Goal: Navigation & Orientation: Locate item on page

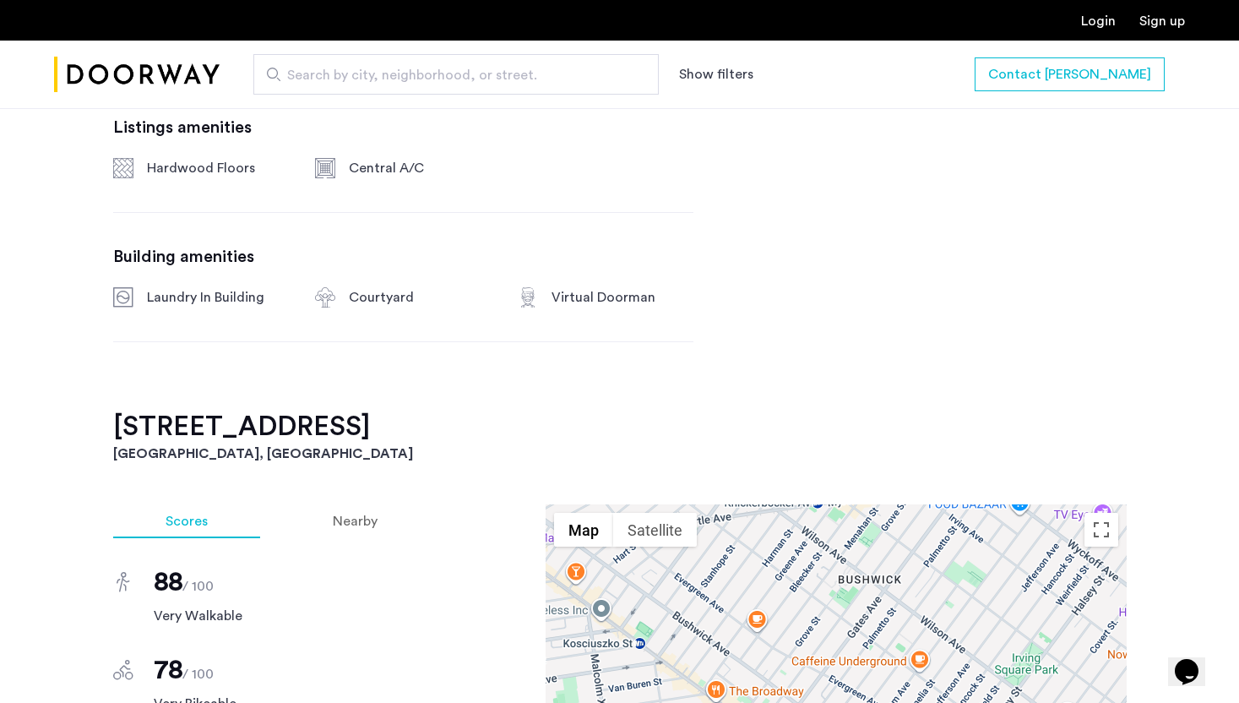
scroll to position [957, 0]
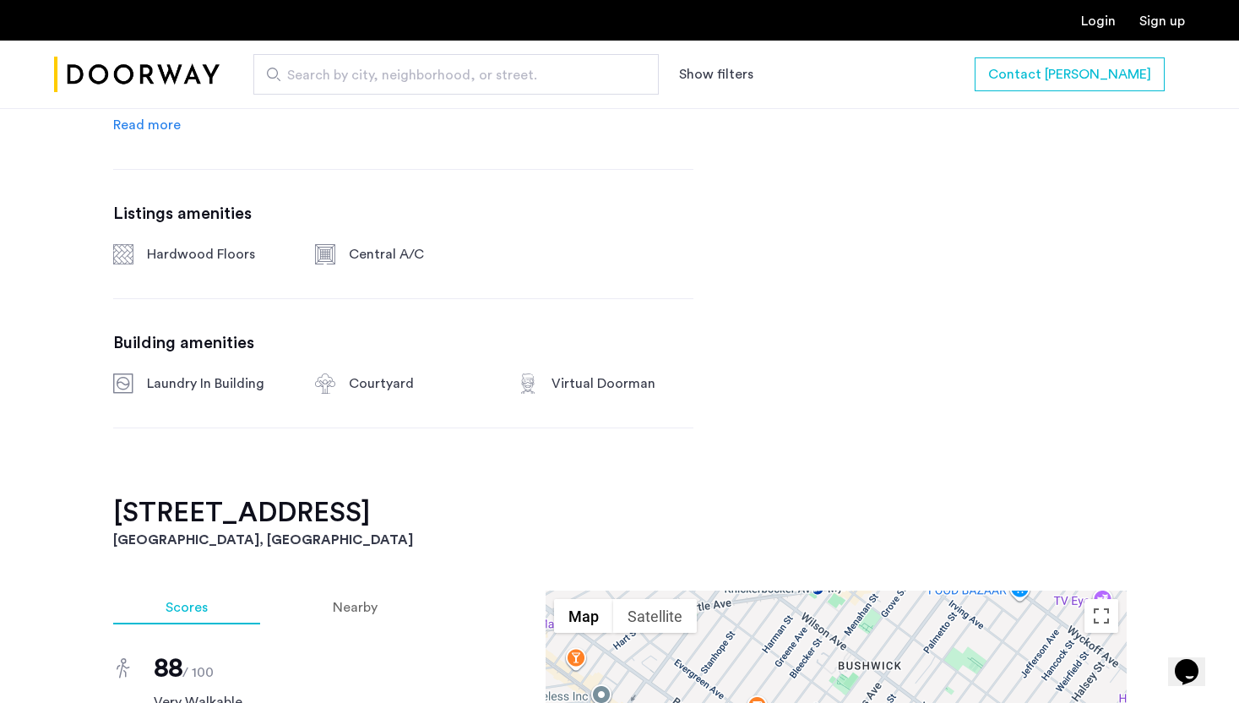
click at [297, 501] on h2 "[STREET_ADDRESS]" at bounding box center [619, 513] width 1013 height 34
copy h2 "[STREET_ADDRESS]"
click at [297, 501] on h2 "[STREET_ADDRESS]" at bounding box center [619, 513] width 1013 height 34
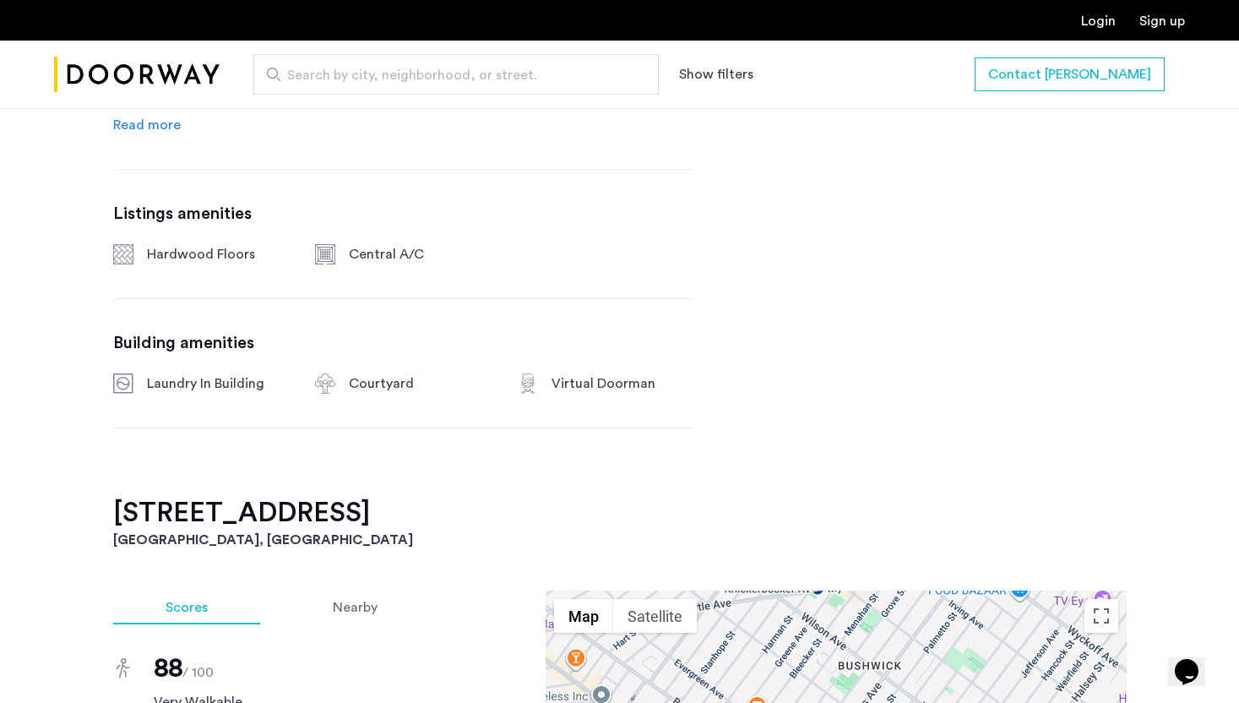
drag, startPoint x: 388, startPoint y: 512, endPoint x: 82, endPoint y: 513, distance: 306.5
click at [82, 513] on div "[STREET_ADDRESS] $4,000 Monthly rent 3 Bedrooms 2 Baths multi-family Property t…" at bounding box center [619, 619] width 1239 height 1923
copy h2 "[STREET_ADDRESS]"
